Goal: Information Seeking & Learning: Learn about a topic

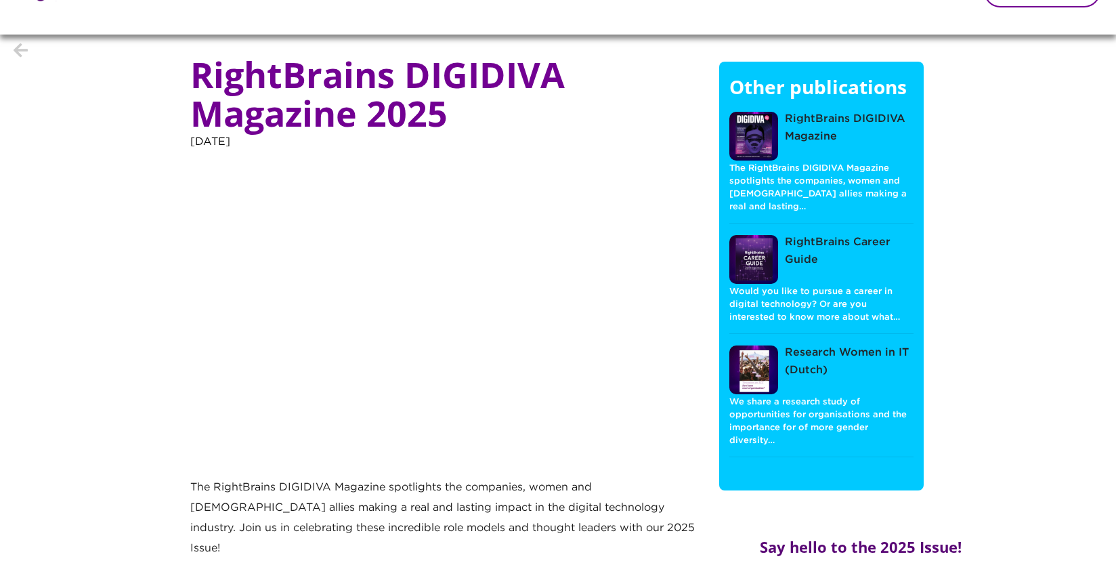
scroll to position [45, 0]
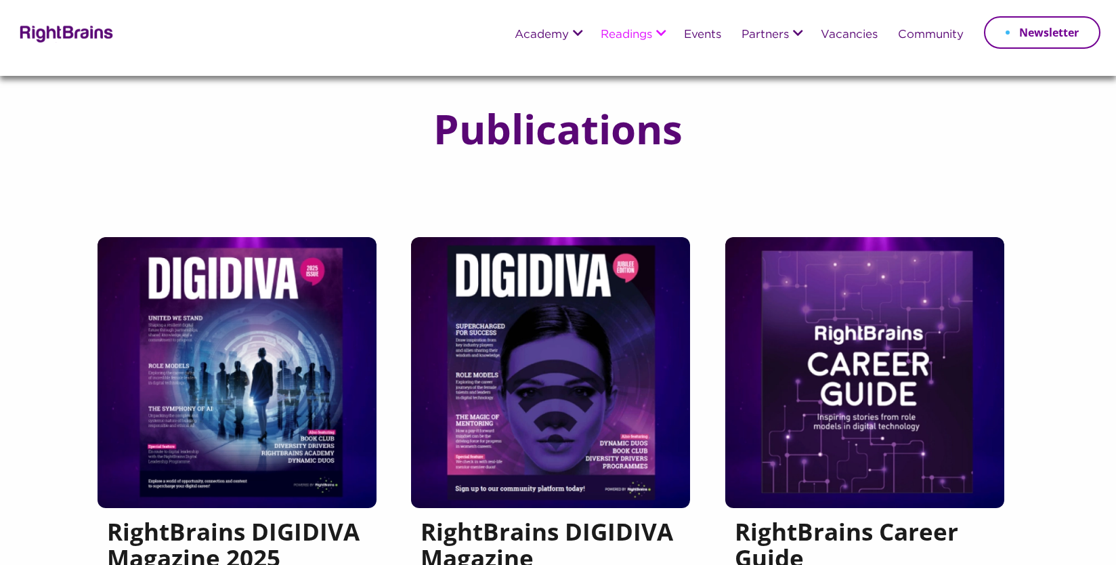
scroll to position [164, 0]
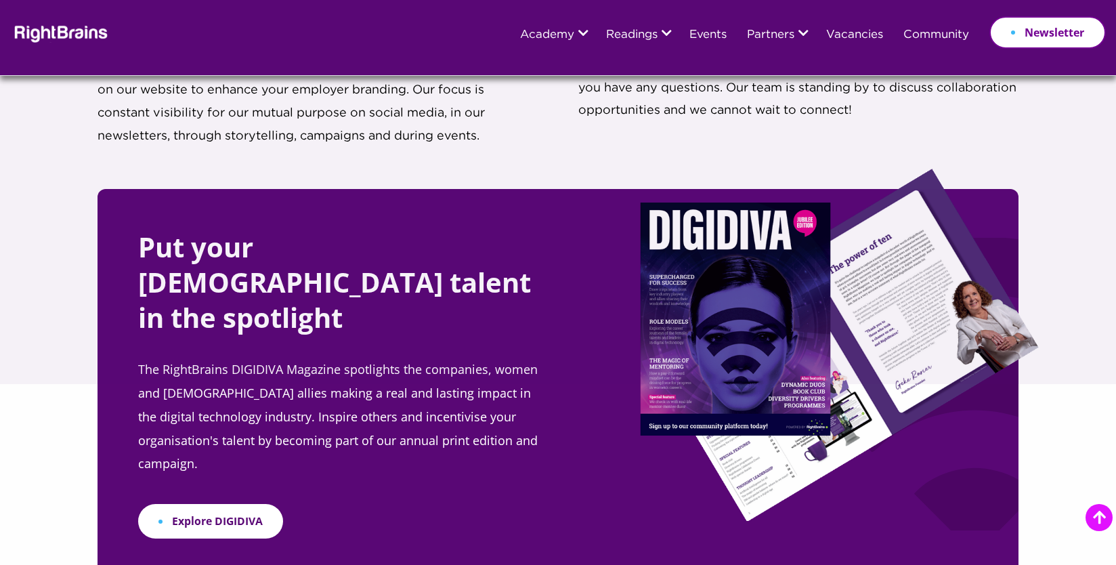
scroll to position [2705, 0]
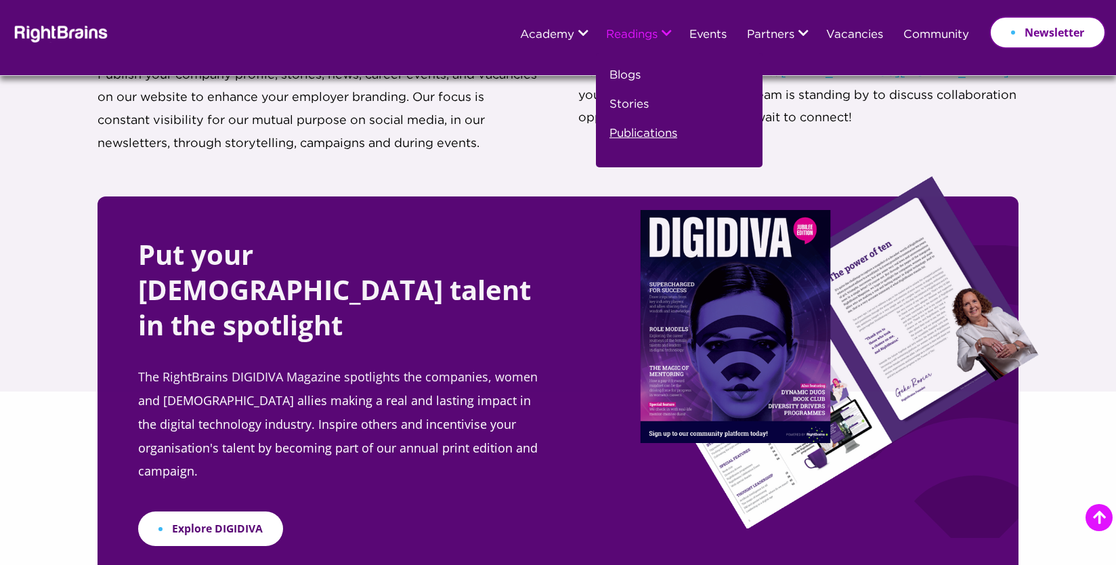
click at [634, 132] on link "Publications" at bounding box center [643, 139] width 68 height 29
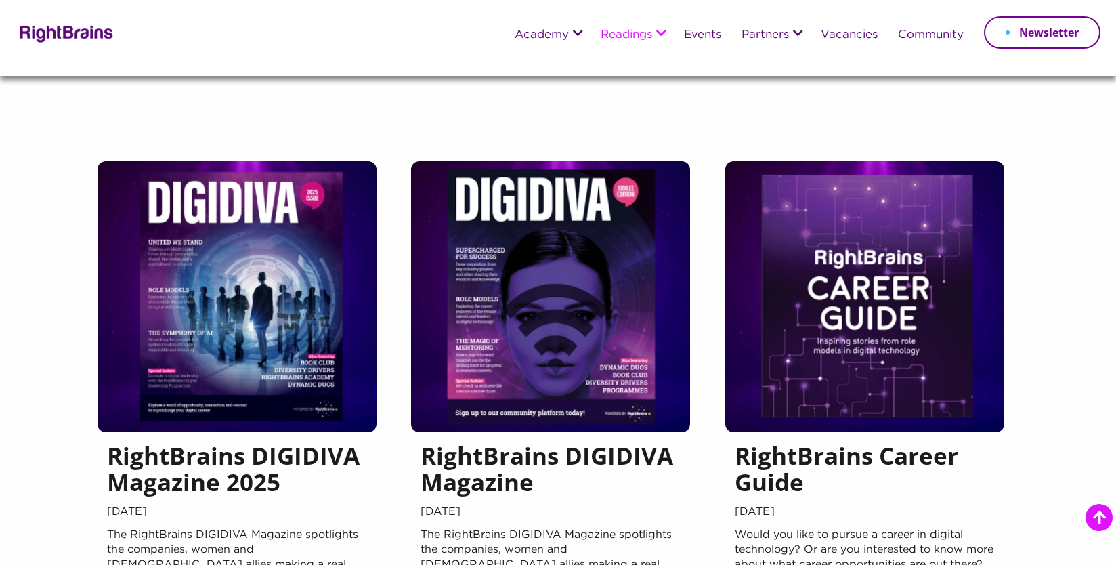
scroll to position [217, 0]
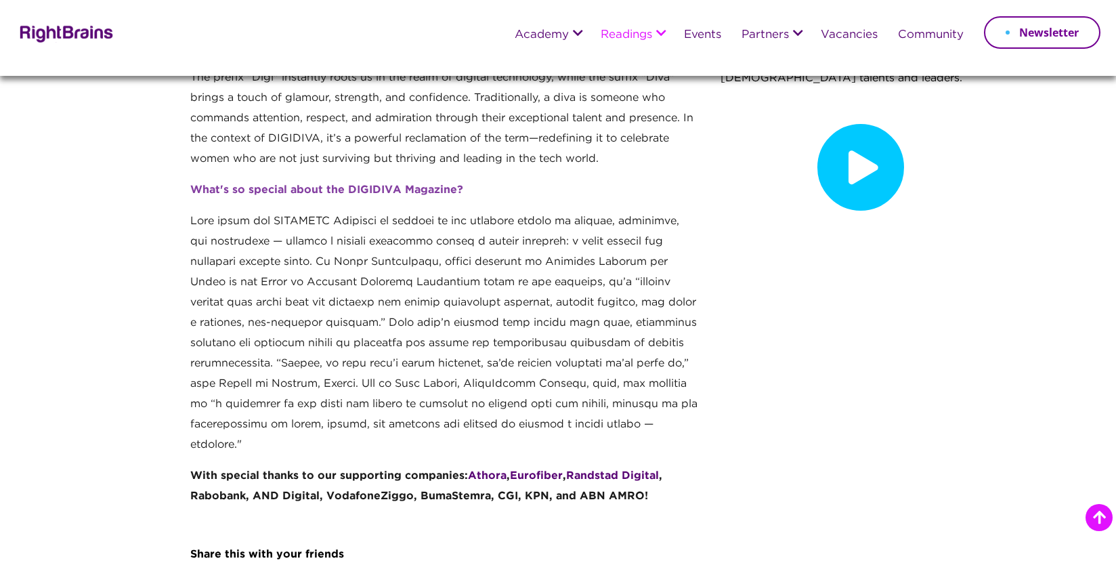
scroll to position [502, 0]
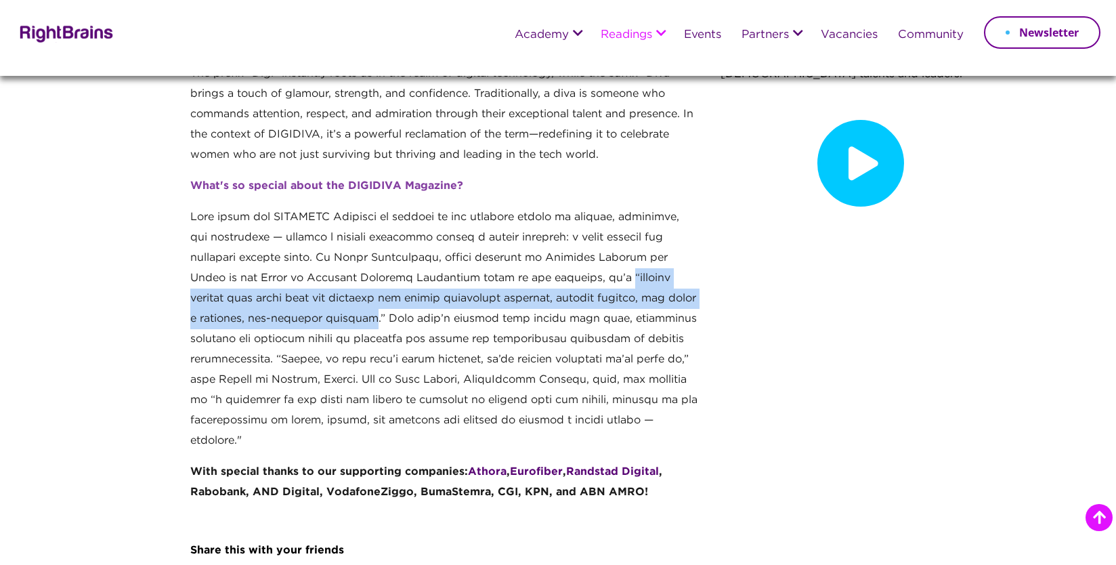
drag, startPoint x: 317, startPoint y: 296, endPoint x: 563, endPoint y: 263, distance: 248.5
click at [563, 263] on p at bounding box center [444, 334] width 509 height 255
drag, startPoint x: 324, startPoint y: 298, endPoint x: 562, endPoint y: 252, distance: 242.7
click at [562, 251] on p at bounding box center [444, 334] width 509 height 255
copy p "“through efforts like these that the industry can tackle challenges together, a…"
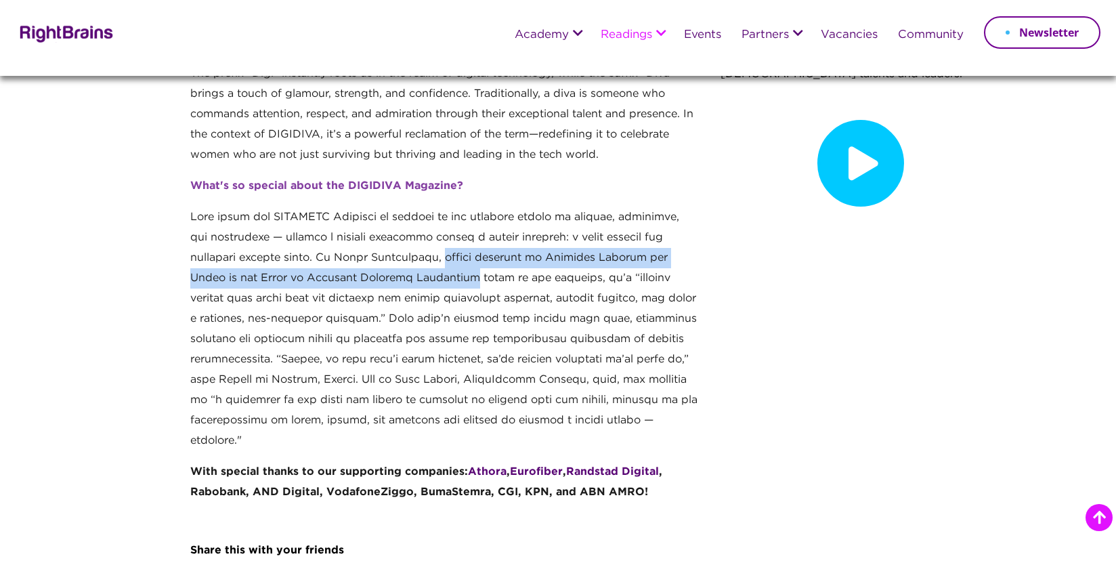
drag, startPoint x: 435, startPoint y: 234, endPoint x: 418, endPoint y: 258, distance: 29.1
click at [418, 258] on p at bounding box center [444, 334] width 509 height 255
copy p "former minister of Economic Affairs and Chair of the Board at [GEOGRAPHIC_DATA]"
